Goal: Transaction & Acquisition: Download file/media

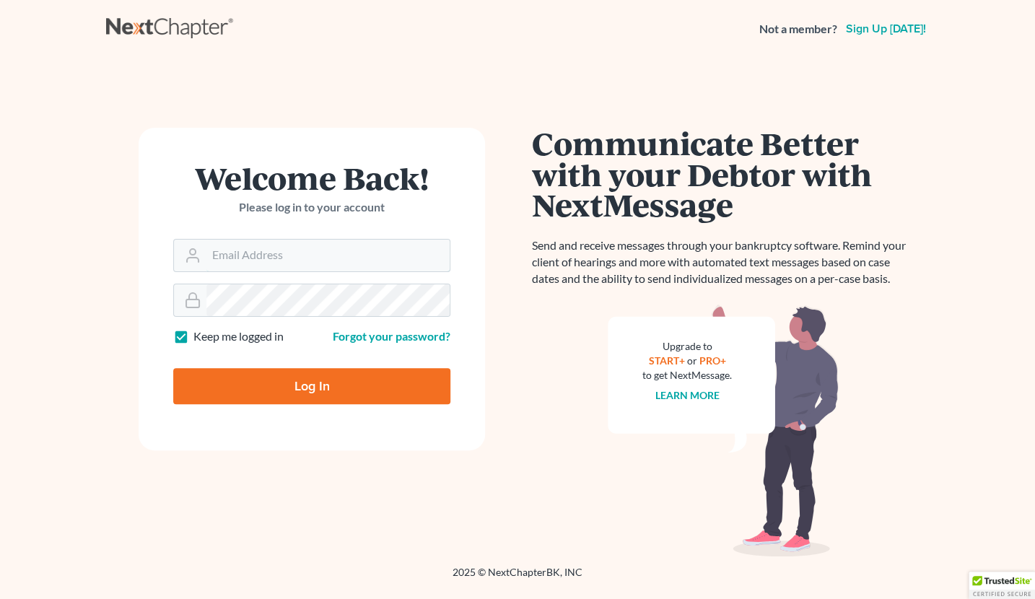
type input "monika@karinalucidlaw.com"
click at [260, 390] on input "Log In" at bounding box center [311, 386] width 277 height 36
type input "Thinking..."
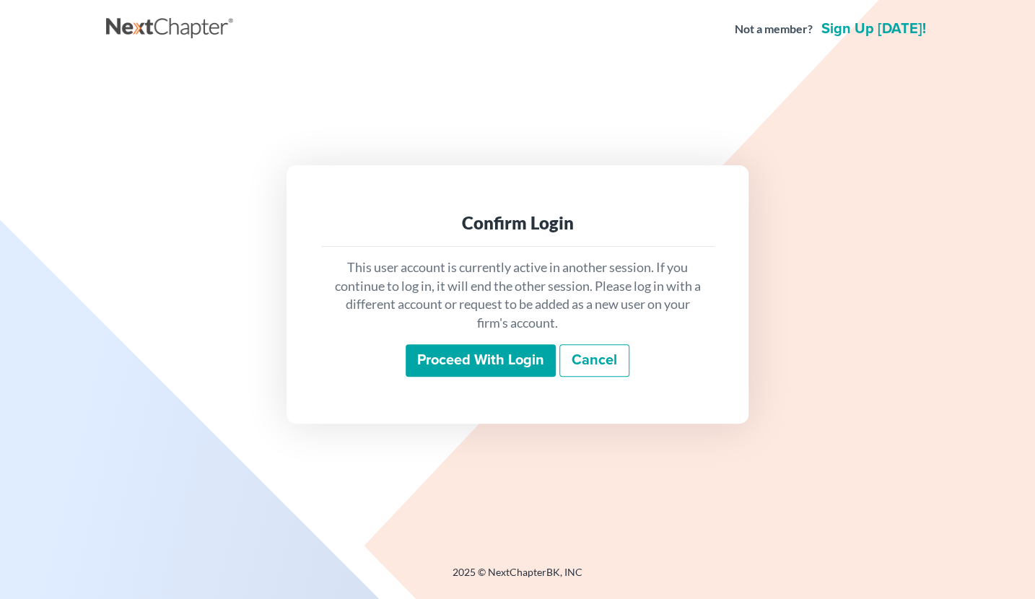
click at [504, 361] on input "Proceed with login" at bounding box center [481, 360] width 150 height 33
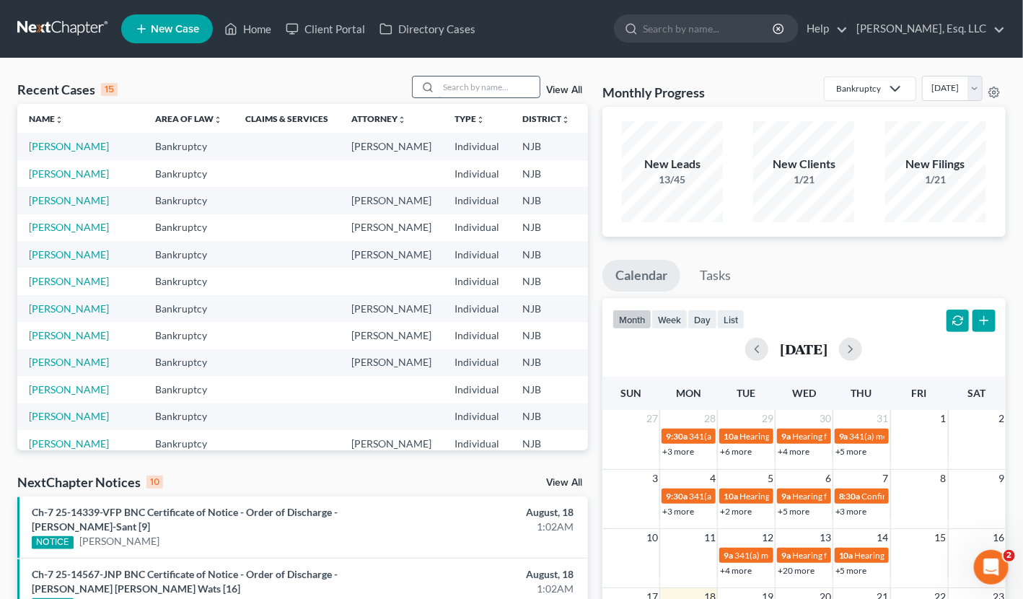
click at [451, 80] on input "search" at bounding box center [489, 87] width 101 height 21
type input "[PERSON_NAME]"
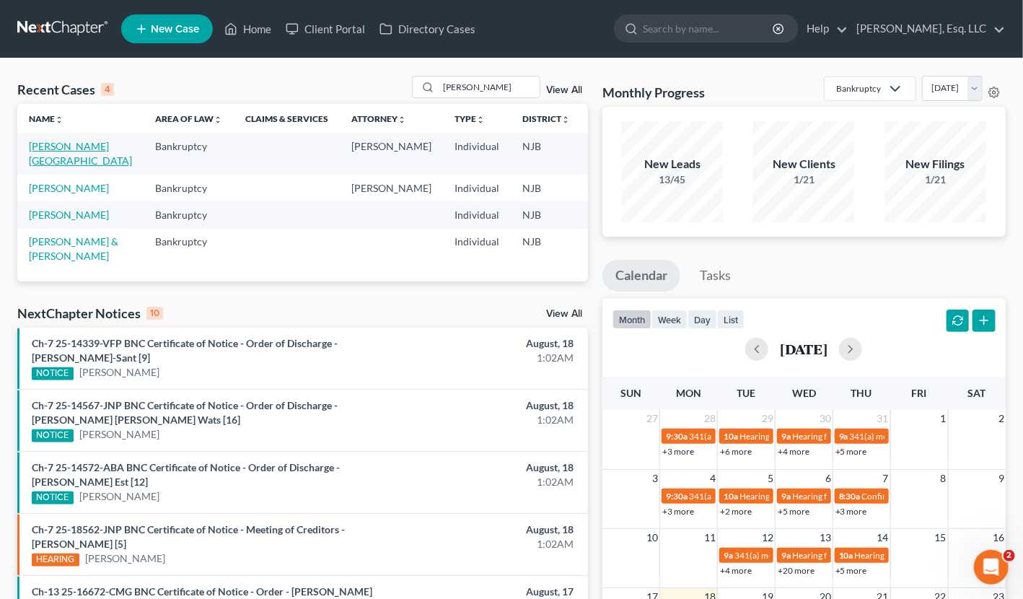
click at [56, 147] on link "[PERSON_NAME][GEOGRAPHIC_DATA]" at bounding box center [80, 153] width 103 height 27
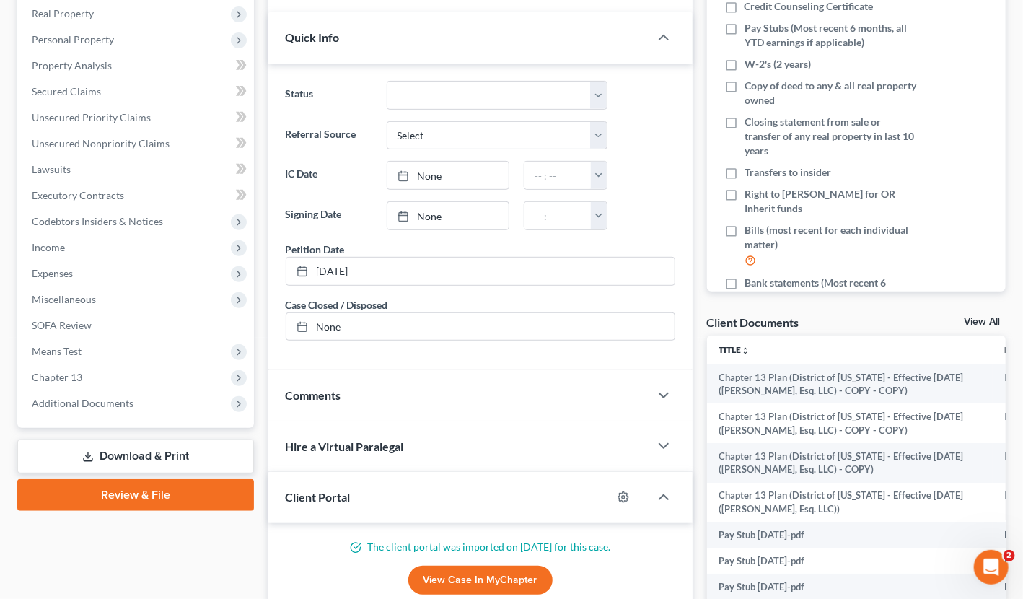
scroll to position [361, 0]
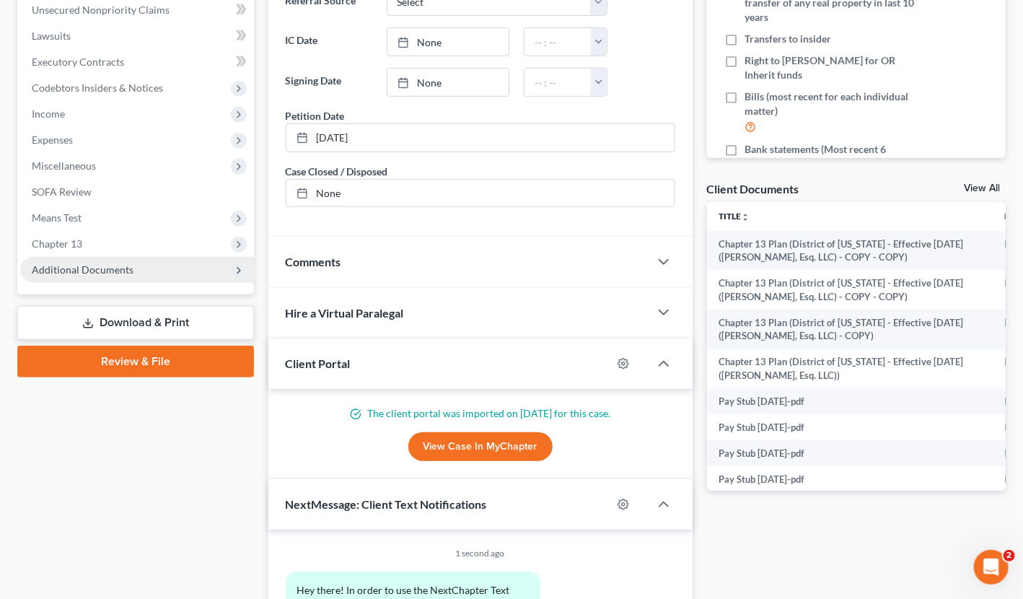
click at [96, 266] on span "Additional Documents" at bounding box center [83, 269] width 102 height 12
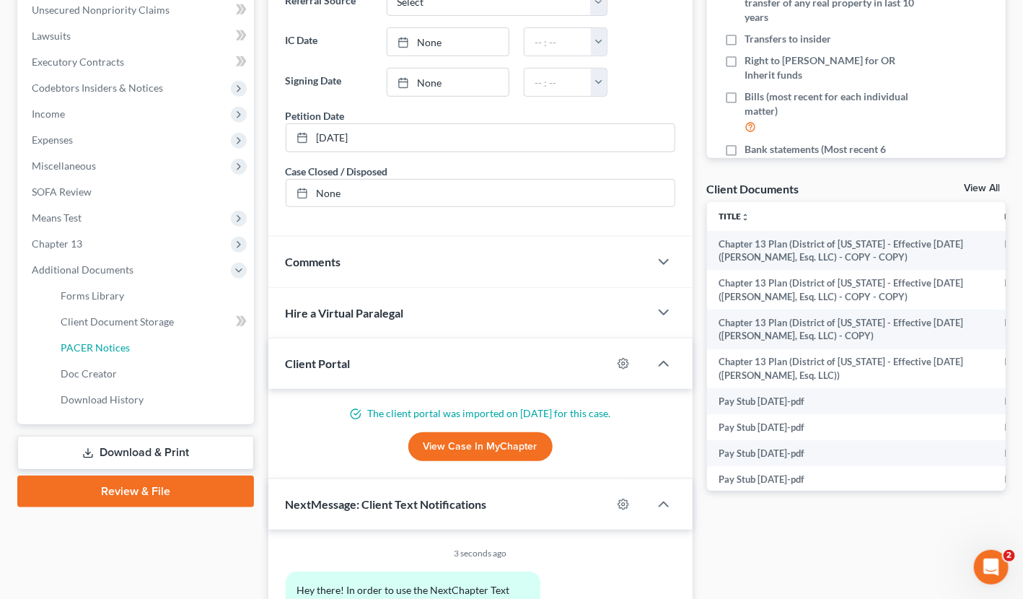
drag, startPoint x: 110, startPoint y: 345, endPoint x: 246, endPoint y: 354, distance: 136.7
click at [111, 345] on span "PACER Notices" at bounding box center [95, 347] width 69 height 12
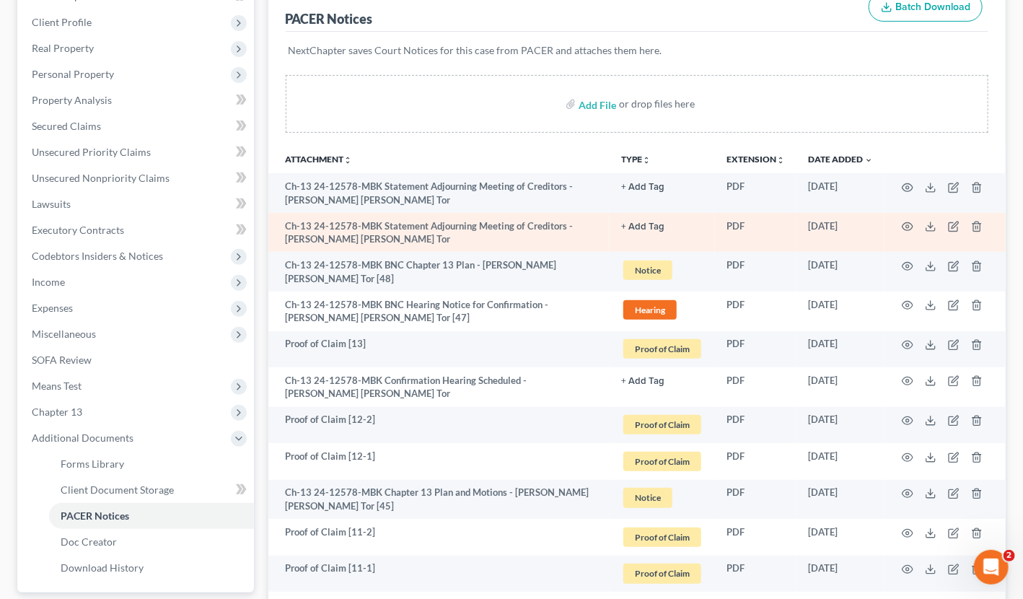
scroll to position [289, 0]
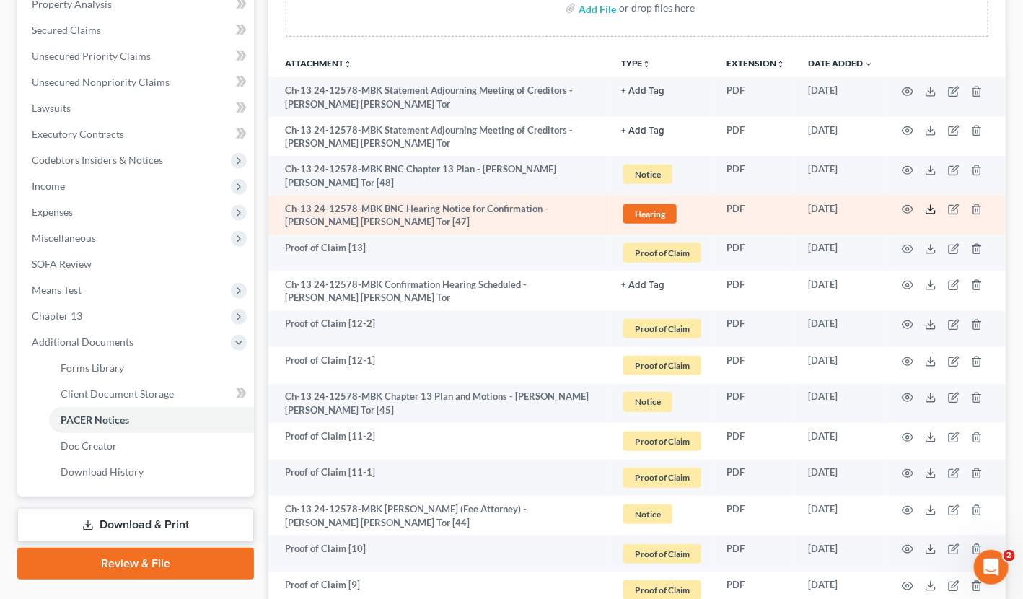
click at [933, 204] on icon at bounding box center [931, 210] width 12 height 12
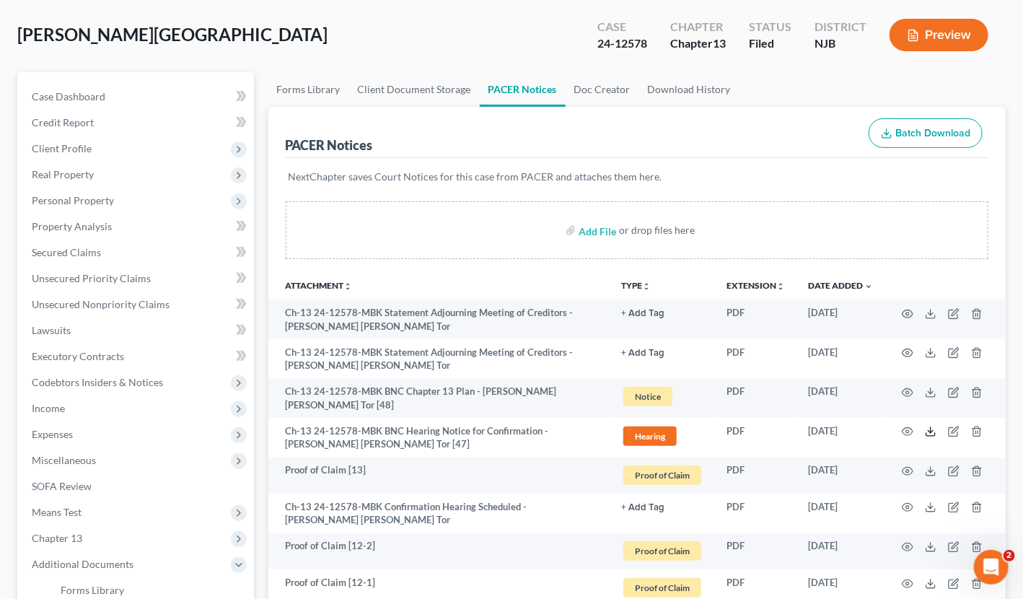
scroll to position [0, 0]
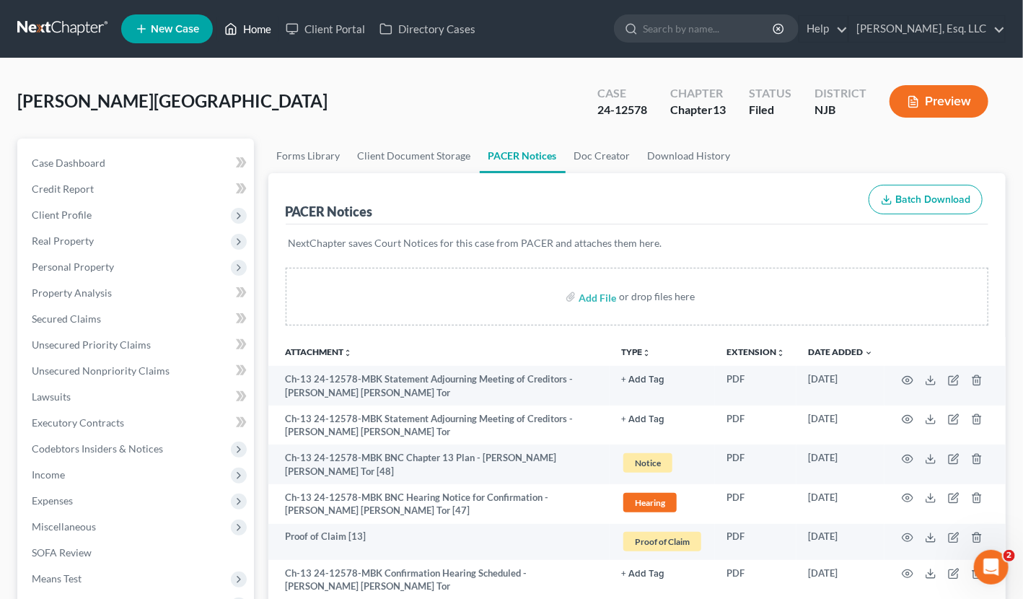
click at [265, 29] on link "Home" at bounding box center [247, 29] width 61 height 26
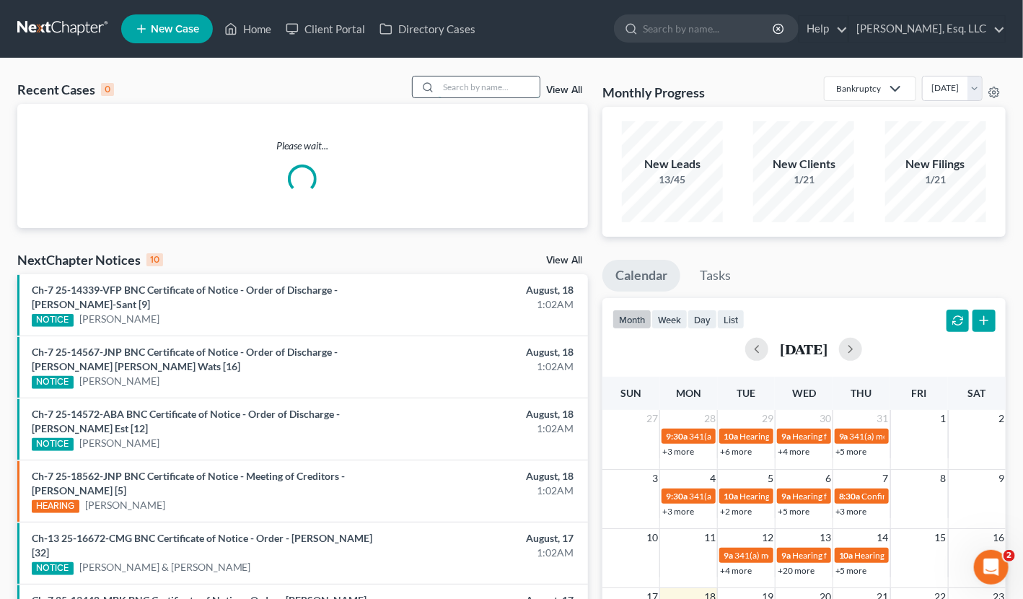
click at [443, 84] on input "search" at bounding box center [489, 87] width 101 height 21
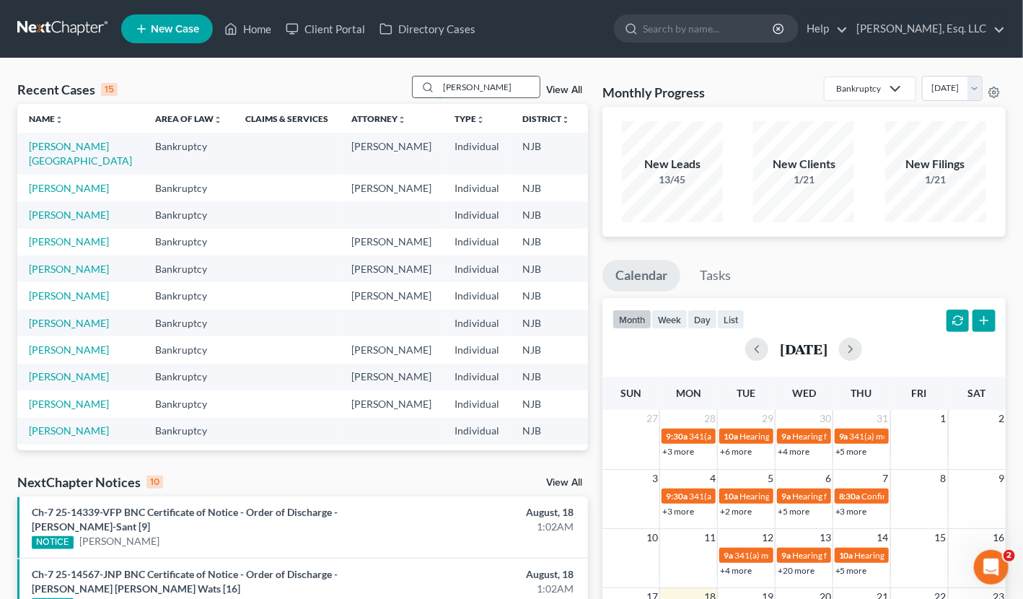
type input "[PERSON_NAME]"
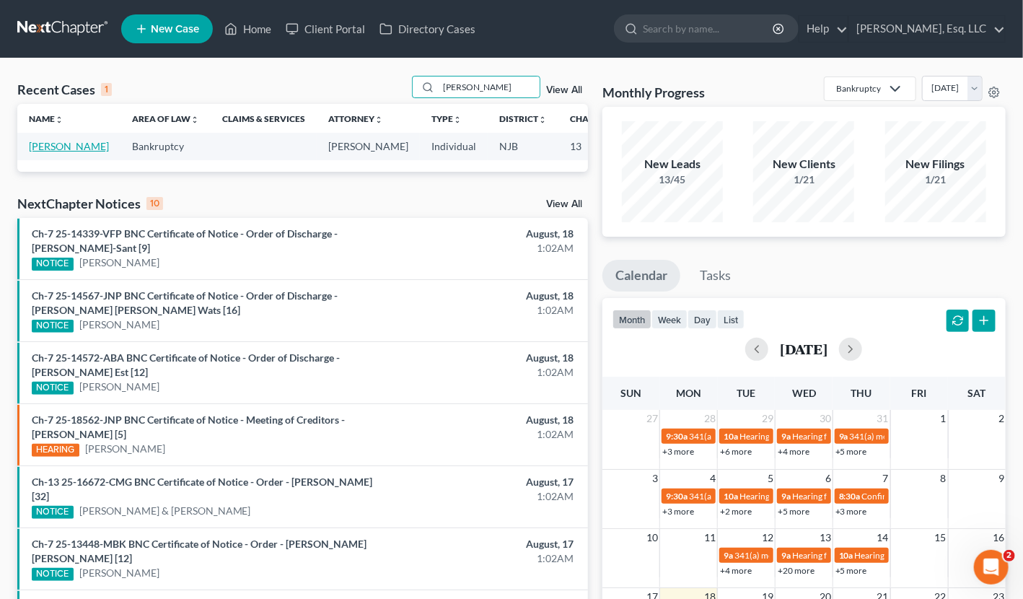
click at [42, 147] on link "[PERSON_NAME]" at bounding box center [69, 146] width 80 height 12
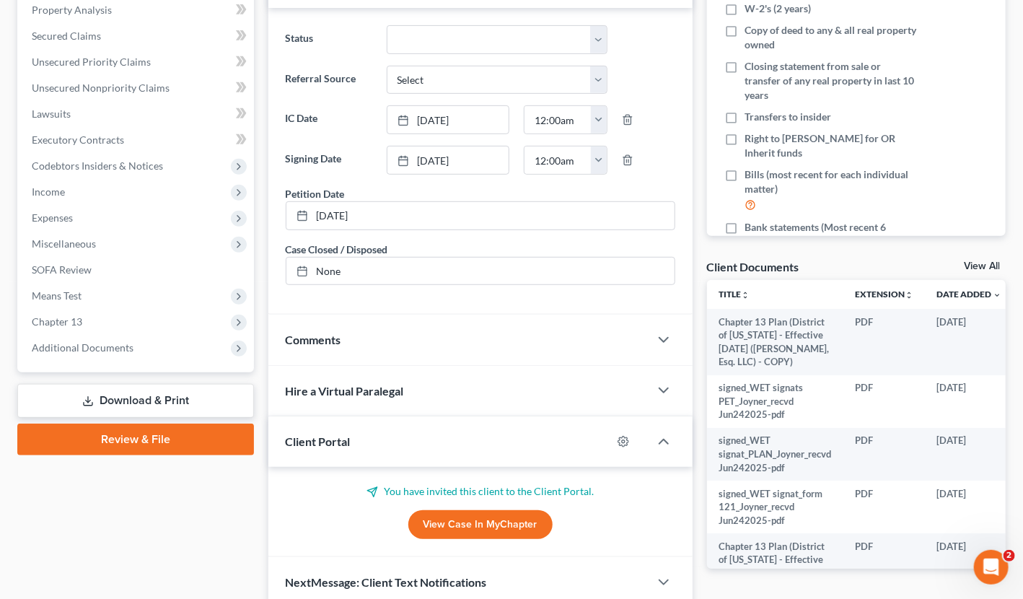
scroll to position [289, 0]
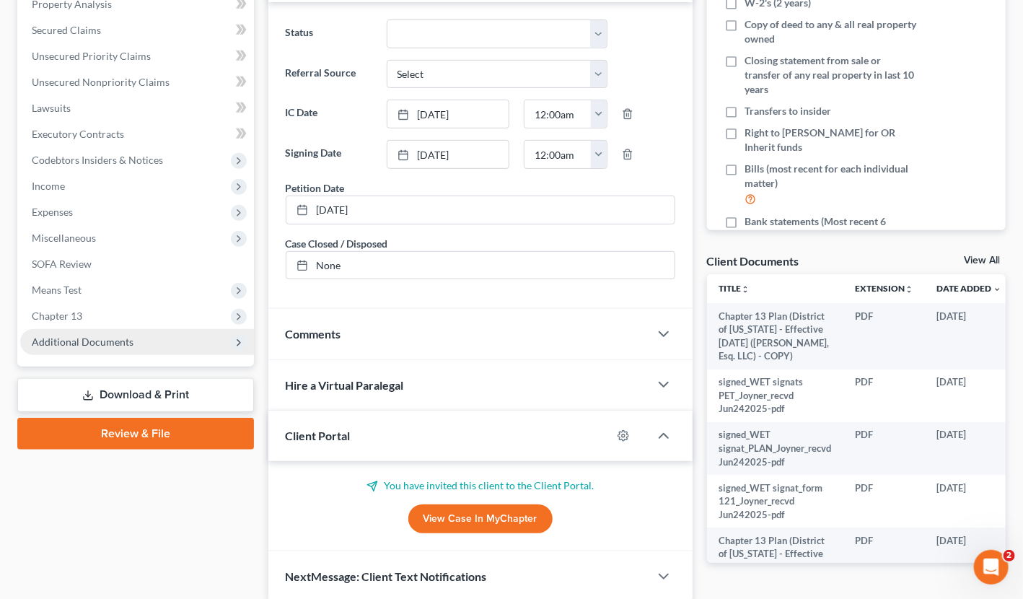
click at [110, 338] on span "Additional Documents" at bounding box center [83, 342] width 102 height 12
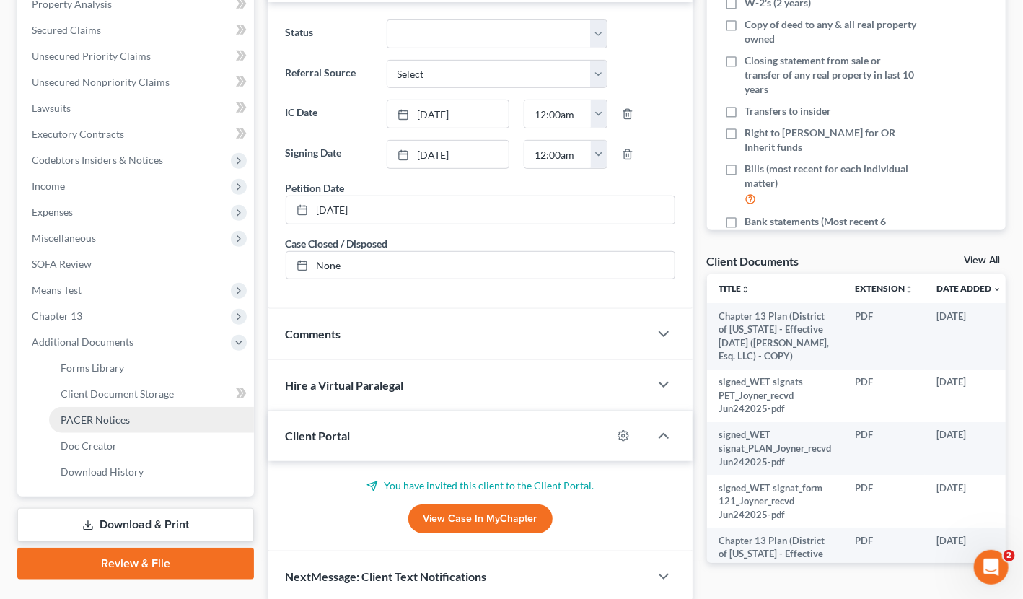
click at [129, 417] on link "PACER Notices" at bounding box center [151, 420] width 205 height 26
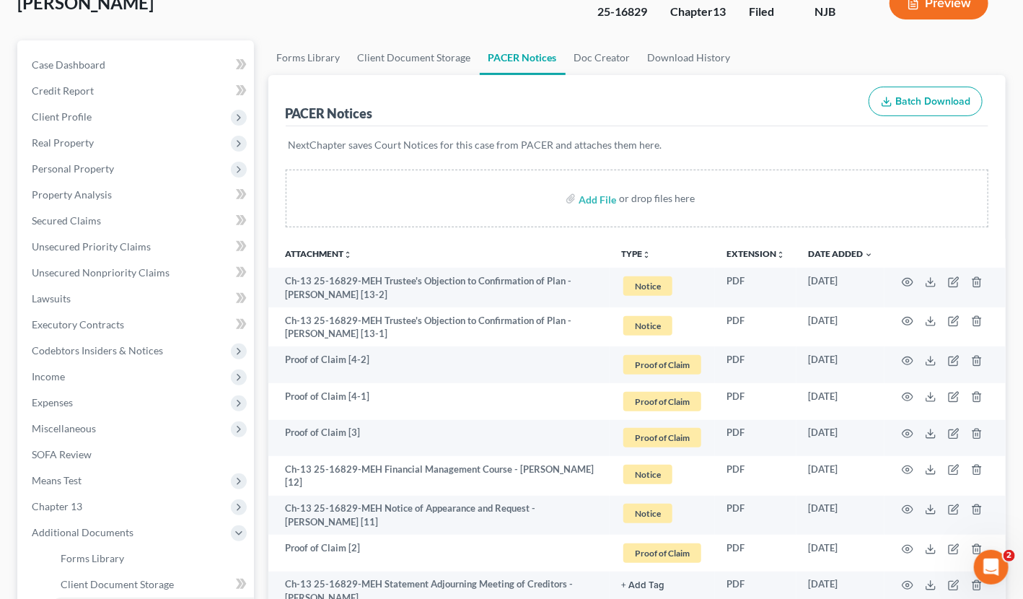
scroll to position [144, 0]
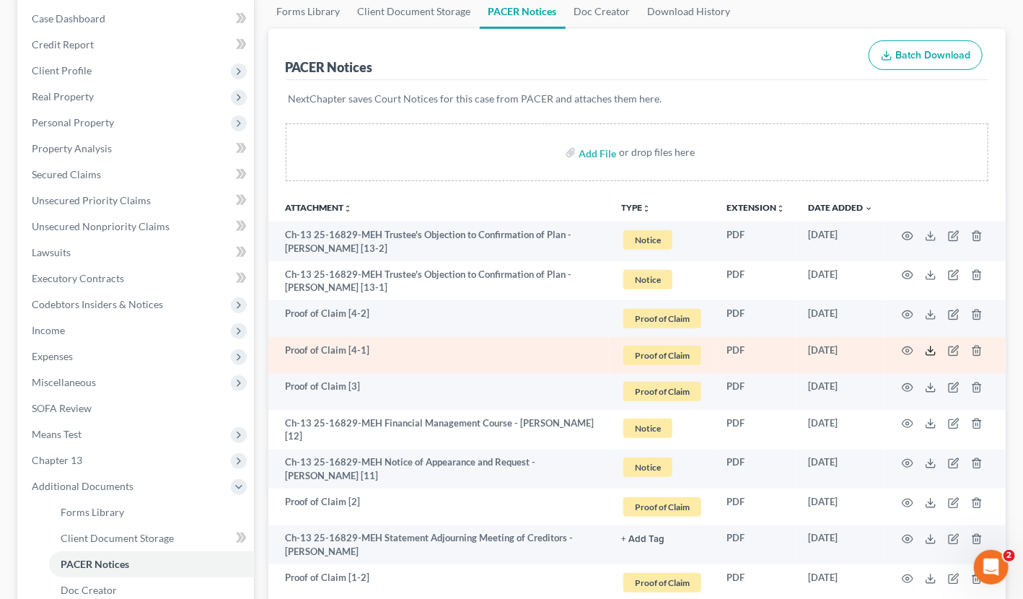
click at [930, 351] on icon at bounding box center [931, 351] width 12 height 12
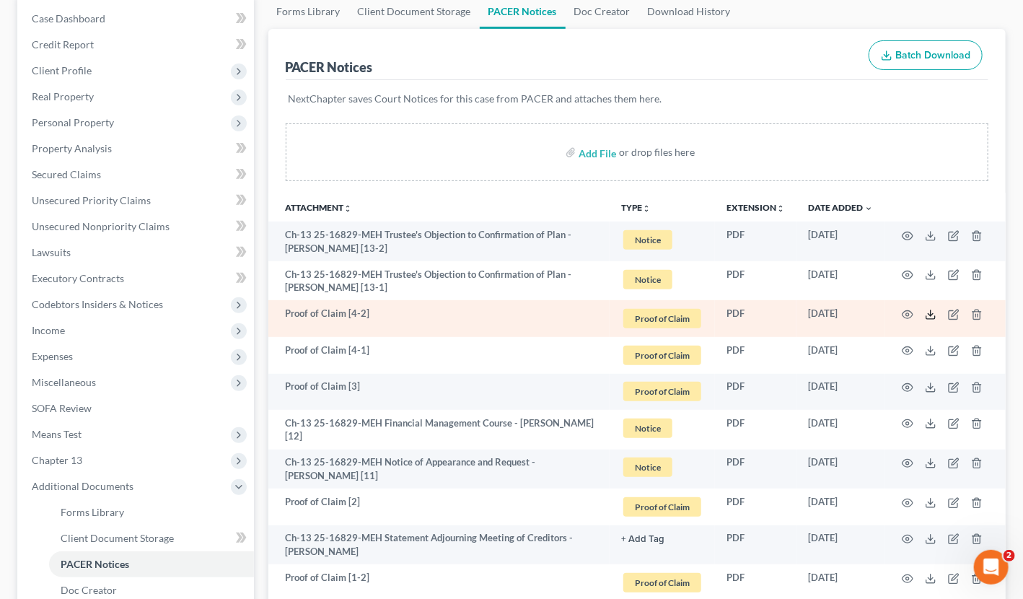
click at [926, 313] on icon at bounding box center [931, 315] width 12 height 12
